Goal: Task Accomplishment & Management: Complete application form

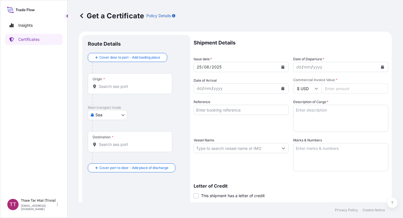
select select "Sea"
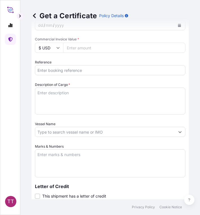
scroll to position [238, 0]
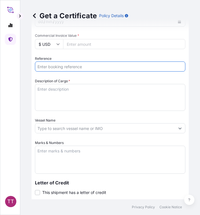
click at [46, 66] on input "Reference" at bounding box center [110, 67] width 150 height 10
paste input "TTF-2025121"
click at [74, 68] on input "TTF-2025121," at bounding box center [110, 67] width 150 height 10
paste input "MEDUOT101039"
type input "TTF-2025121, MEDUOT101039"
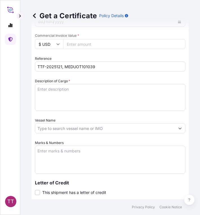
click at [41, 81] on label "Description of Cargo *" at bounding box center [52, 81] width 35 height 6
click at [41, 84] on textarea "Description of Cargo *" at bounding box center [110, 97] width 150 height 27
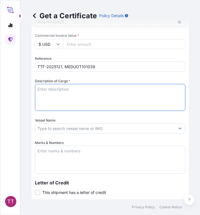
click at [44, 89] on textarea "Description of Cargo *" at bounding box center [110, 97] width 150 height 27
paste textarea "Fertilizer"
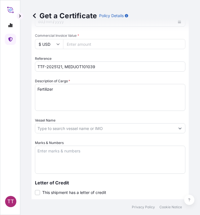
click at [60, 94] on textarea "Fertilizer" at bounding box center [110, 97] width 150 height 27
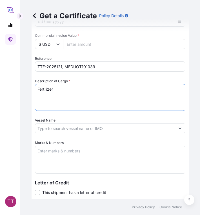
paste textarea "Ammonium Sulphate Fertilizer N : 20.5 % Min, S : 23.5 % Min ( 1,250 Kg / PP Bag…"
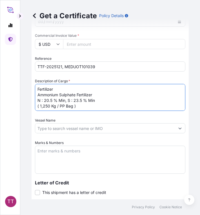
type textarea "Fertilizer Ammonium Sulphate Fertilizer N : 20.5 % Min, S : 23.5 % Min ( 1,250 …"
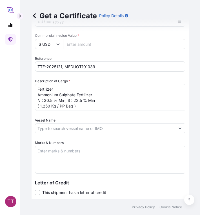
click at [52, 157] on textarea "Marks & Numbers" at bounding box center [110, 160] width 150 height 28
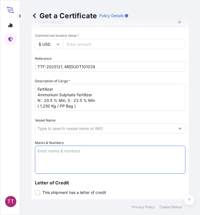
paste textarea "Myanma Awba Industries Co.,Ltd [STREET_ADDRESS][PERSON_NAME],"
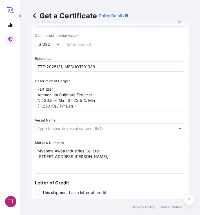
click at [145, 162] on textarea "Myanma Awba Industries Co.,Ltd [STREET_ADDRESS][PERSON_NAME]," at bounding box center [110, 160] width 150 height 28
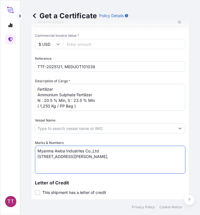
paste textarea "[GEOGRAPHIC_DATA], [GEOGRAPHIC_DATA]."
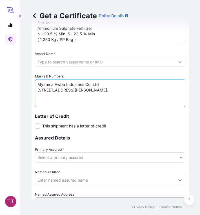
type textarea "Myanma Awba Industries Co.,Ltd [STREET_ADDRESS][PERSON_NAME]."
click at [71, 161] on body "TT Get a Certificate Policy Details Route Details Cover door to port - Add load…" at bounding box center [100, 107] width 200 height 215
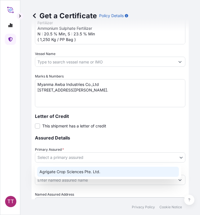
click at [69, 171] on div "Agrigate Crop Sciences Pte. Ltd." at bounding box center [107, 172] width 141 height 10
select select "31456"
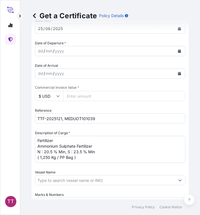
scroll to position [0, 0]
click at [80, 95] on input "Commercial Invoice Value *" at bounding box center [124, 96] width 122 height 10
paste input "112750"
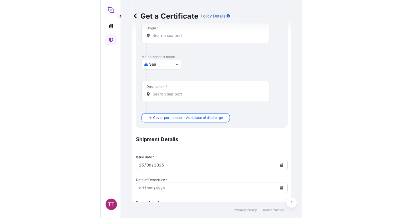
scroll to position [51, 0]
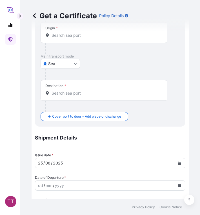
type input "112750"
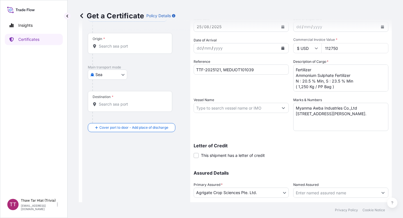
scroll to position [0, 0]
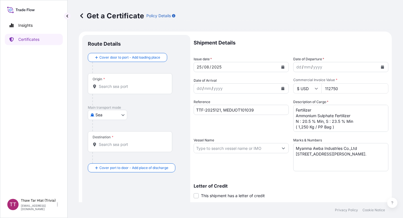
click at [128, 89] on div "Origin *" at bounding box center [130, 83] width 84 height 21
click at [128, 89] on input "Origin *" at bounding box center [132, 87] width 66 height 6
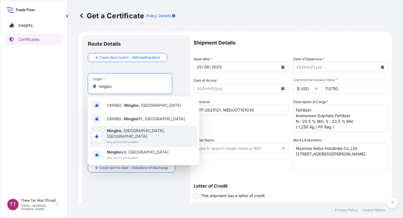
click at [129, 131] on span "[GEOGRAPHIC_DATA] , [GEOGRAPHIC_DATA], [GEOGRAPHIC_DATA]" at bounding box center [151, 133] width 88 height 11
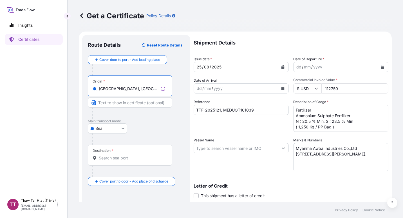
type input "[GEOGRAPHIC_DATA], [GEOGRAPHIC_DATA], [GEOGRAPHIC_DATA]"
drag, startPoint x: 111, startPoint y: 163, endPoint x: 107, endPoint y: 160, distance: 4.7
click at [107, 160] on input "Destination *" at bounding box center [132, 158] width 66 height 6
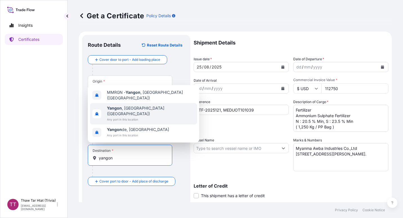
click at [120, 116] on span "[GEOGRAPHIC_DATA] , [GEOGRAPHIC_DATA] ([GEOGRAPHIC_DATA])" at bounding box center [151, 110] width 88 height 11
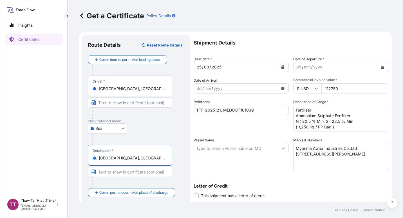
type input "[GEOGRAPHIC_DATA], [GEOGRAPHIC_DATA] ([GEOGRAPHIC_DATA])"
click at [381, 67] on icon "Calendar" at bounding box center [382, 66] width 3 height 3
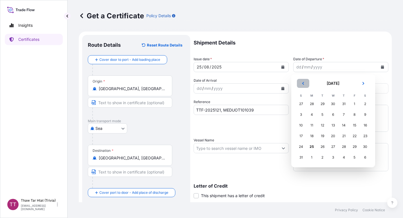
click at [302, 82] on icon "Previous" at bounding box center [302, 83] width 3 height 3
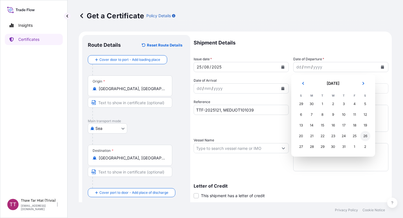
click at [364, 135] on div "26" at bounding box center [365, 136] width 10 height 10
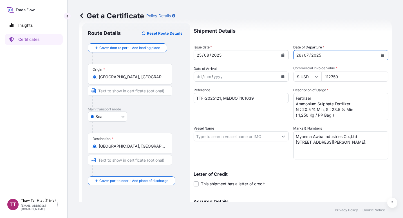
scroll to position [77, 0]
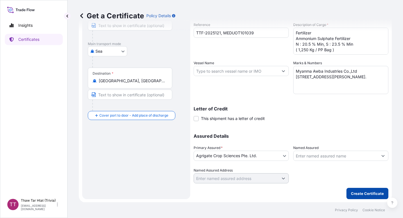
click at [355, 188] on button "Create Certificate" at bounding box center [367, 193] width 42 height 11
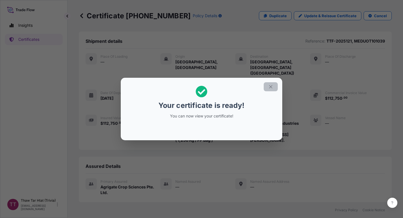
click at [272, 85] on icon "button" at bounding box center [270, 86] width 3 height 3
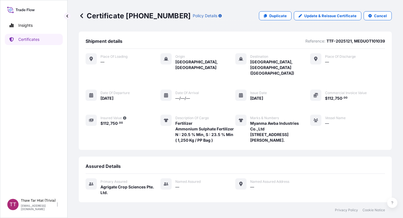
scroll to position [64, 0]
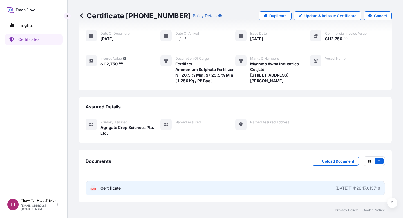
click at [139, 181] on link "PDF Certificate [DATE]T14:26:17.013718" at bounding box center [234, 188] width 299 height 15
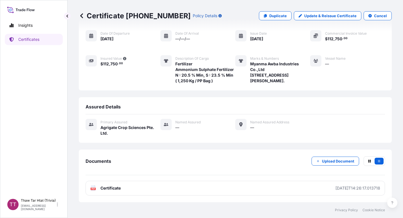
scroll to position [6, 0]
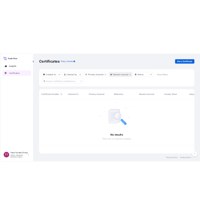
scroll to position [109, 309]
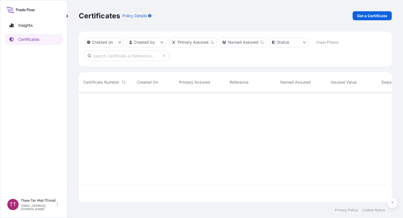
click at [369, 18] on p "Get a Certificate" at bounding box center [372, 16] width 30 height 6
select select "Sea"
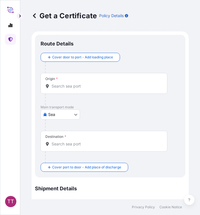
click at [168, 109] on p "Main transport mode" at bounding box center [109, 107] width 139 height 4
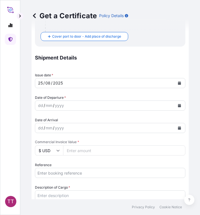
scroll to position [158, 0]
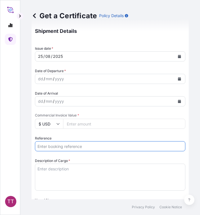
click at [51, 146] on input "Reference" at bounding box center [110, 146] width 150 height 10
paste input "TTF-2025122"
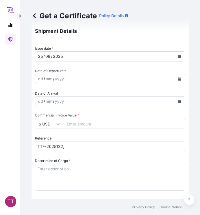
click at [70, 146] on input "TTF-2025122," at bounding box center [110, 146] width 150 height 10
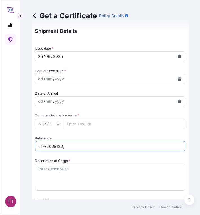
paste input "MEDUOT101047"
type input "TTF-2025122, MEDUOT101047"
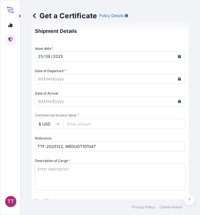
scroll to position [190, 0]
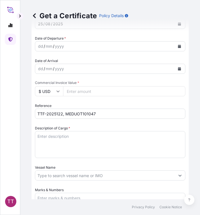
click at [76, 139] on textarea "Description of Cargo *" at bounding box center [110, 144] width 150 height 27
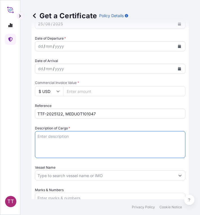
paste textarea "Fertilizer"
click at [66, 135] on textarea "Fertilizer" at bounding box center [110, 144] width 150 height 27
paste textarea "Ammonium Sulphate Fertilizer N : 20.5 % Min, S : 23.5 % Min ( 1,250 Kg / PP Bag…"
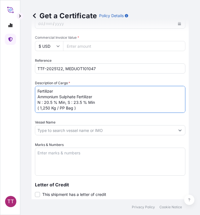
scroll to position [246, 0]
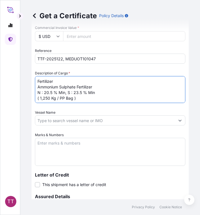
type textarea "Fertilizer Ammonium Sulphate Fertilizer N : 20.5 % Min, S : 23.5 % Min ( 1,250 …"
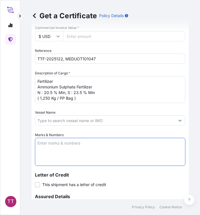
click at [52, 156] on textarea "Marks & Numbers" at bounding box center [110, 152] width 150 height 28
paste textarea "Myanma Awba Industries Co.,Ltd [STREET_ADDRESS][PERSON_NAME],"
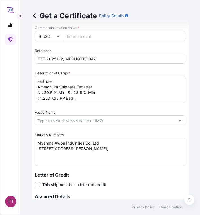
click at [149, 156] on textarea "Myanma Awba Industries Co.,Ltd [STREET_ADDRESS][PERSON_NAME]," at bounding box center [110, 152] width 150 height 28
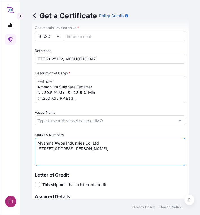
paste textarea "[GEOGRAPHIC_DATA], [GEOGRAPHIC_DATA]."
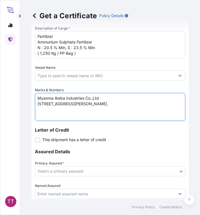
scroll to position [292, 0]
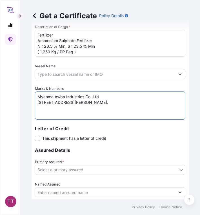
type textarea "Myanma Awba Industries Co.,Ltd [STREET_ADDRESS][PERSON_NAME]."
click at [103, 169] on body "TT Get a Certificate Policy Details Route Details Cover door to port - Add load…" at bounding box center [100, 107] width 200 height 215
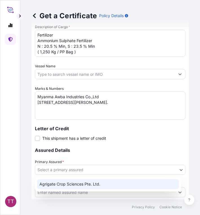
click at [82, 185] on div "Agrigate Crop Sciences Pte. Ltd." at bounding box center [107, 184] width 141 height 10
select select "31456"
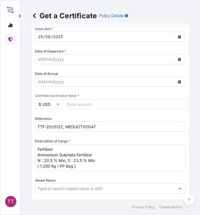
scroll to position [177, 0]
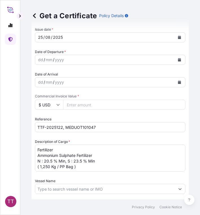
click at [82, 104] on input "Commercial Invoice Value *" at bounding box center [124, 105] width 122 height 10
paste input "112750"
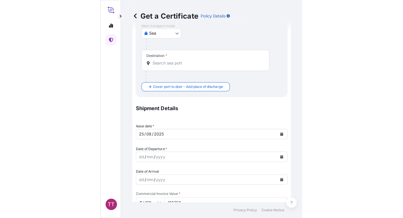
scroll to position [81, 0]
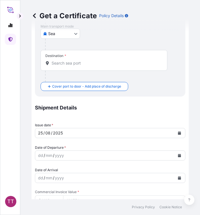
type input "112750"
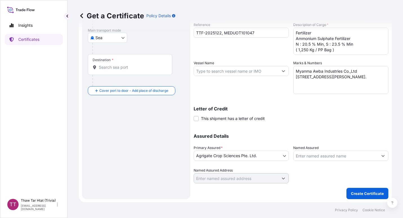
scroll to position [0, 0]
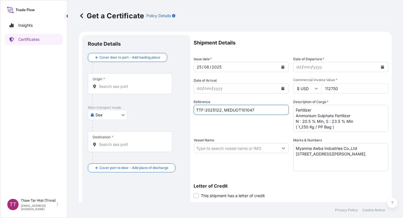
drag, startPoint x: 257, startPoint y: 107, endPoint x: 223, endPoint y: 112, distance: 34.6
click at [223, 112] on input "TTF-2025122, MEDUOT101047" at bounding box center [240, 110] width 95 height 10
click at [108, 90] on div "Origin *" at bounding box center [130, 83] width 84 height 21
click at [108, 89] on input "Origin *" at bounding box center [132, 87] width 66 height 6
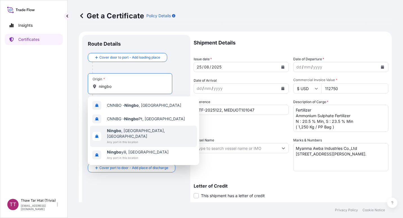
click at [123, 131] on span "[GEOGRAPHIC_DATA] , [GEOGRAPHIC_DATA], [GEOGRAPHIC_DATA]" at bounding box center [151, 133] width 88 height 11
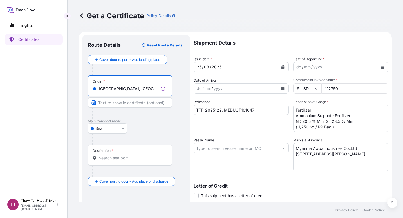
type input "[GEOGRAPHIC_DATA], [GEOGRAPHIC_DATA], [GEOGRAPHIC_DATA]"
click at [109, 156] on input "Destination *" at bounding box center [132, 158] width 66 height 6
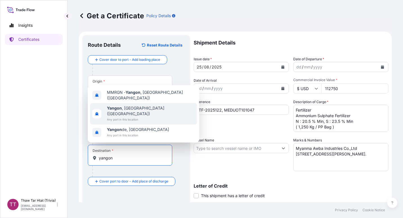
click at [141, 117] on span "Any port in this location" at bounding box center [151, 119] width 88 height 6
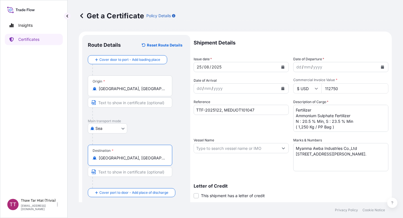
type input "[GEOGRAPHIC_DATA], [GEOGRAPHIC_DATA] ([GEOGRAPHIC_DATA])"
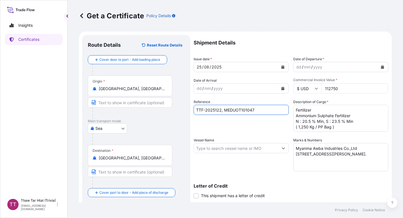
drag, startPoint x: 256, startPoint y: 109, endPoint x: 225, endPoint y: 113, distance: 31.7
click at [225, 113] on input "TTF-2025122, MEDUOT101047" at bounding box center [240, 110] width 95 height 10
click at [381, 66] on icon "Calendar" at bounding box center [382, 66] width 3 height 3
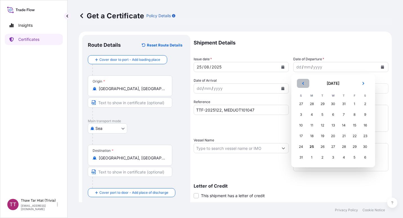
click at [304, 84] on icon "Previous" at bounding box center [302, 83] width 3 height 3
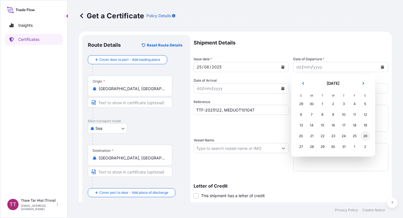
click at [365, 138] on div "26" at bounding box center [365, 136] width 10 height 10
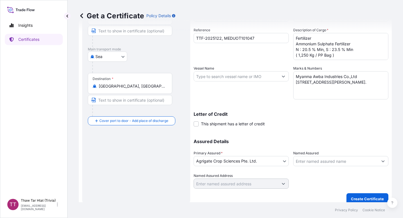
scroll to position [76, 0]
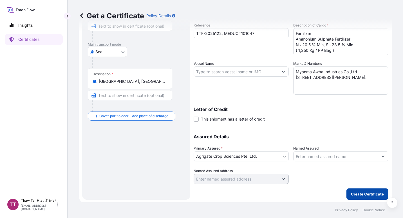
click at [371, 194] on p "Create Certificate" at bounding box center [367, 194] width 33 height 6
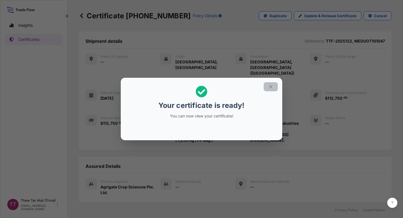
click at [272, 88] on icon "button" at bounding box center [270, 86] width 5 height 5
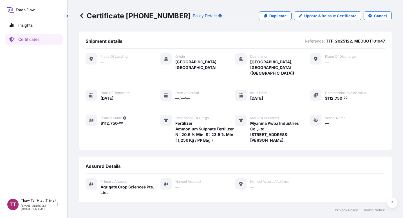
scroll to position [64, 0]
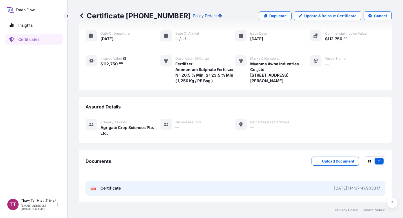
click at [169, 192] on link "PDF Certificate [DATE]T14:37:47.903317" at bounding box center [234, 188] width 299 height 15
